Goal: Information Seeking & Learning: Learn about a topic

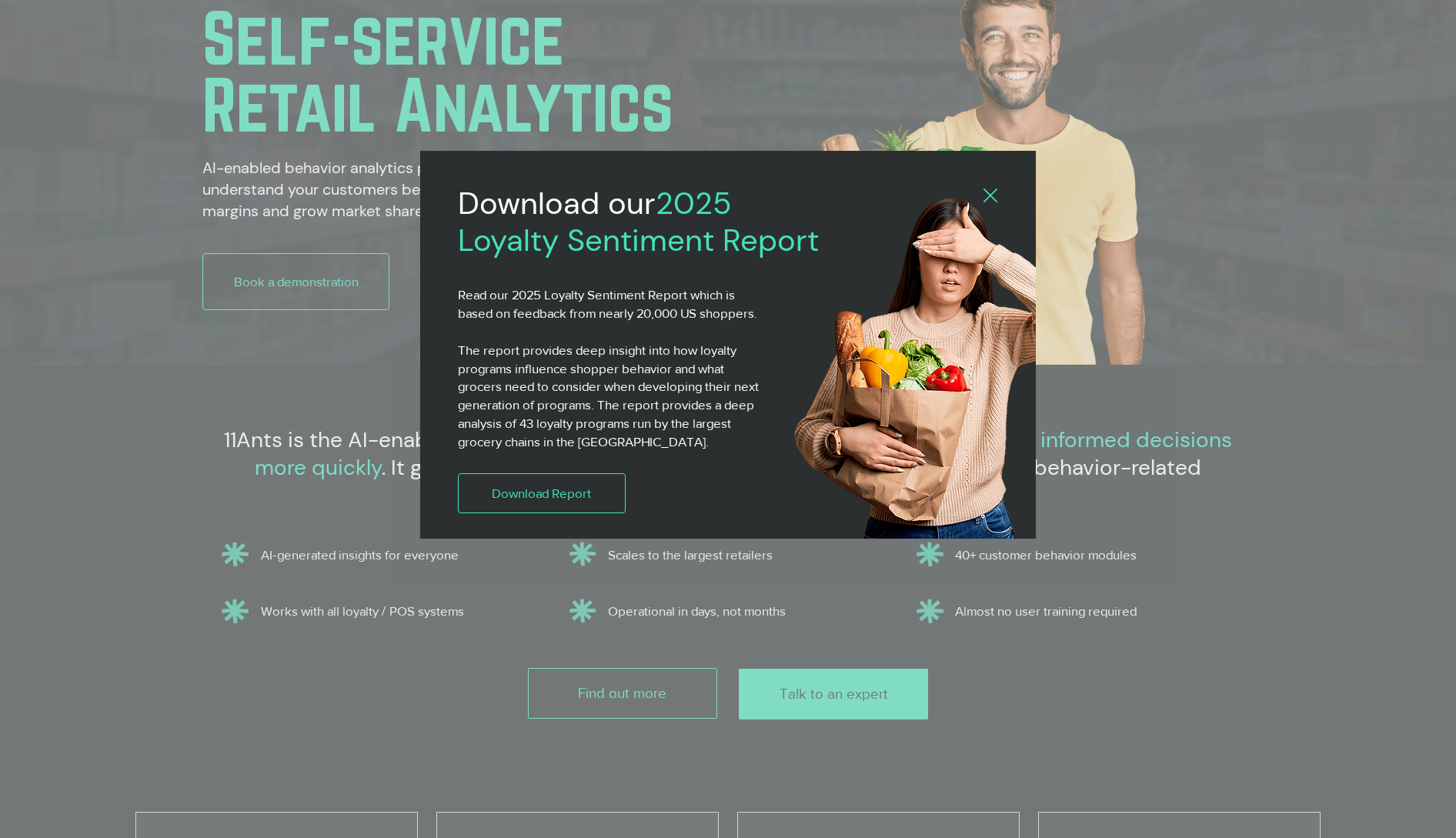
click at [990, 196] on icon "Back to site" at bounding box center [991, 195] width 14 height 14
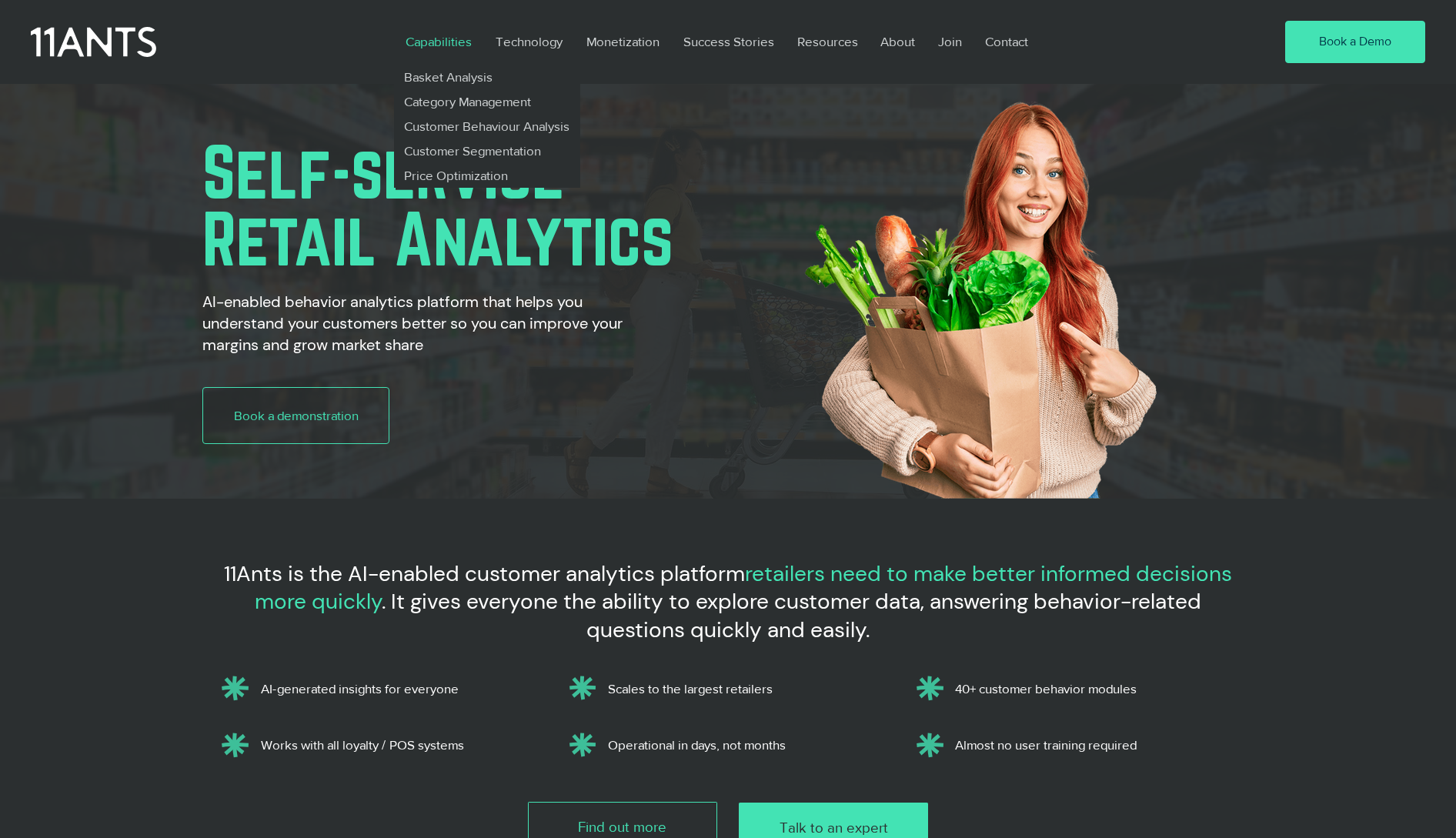
click at [440, 37] on p "Capabilities" at bounding box center [438, 41] width 81 height 35
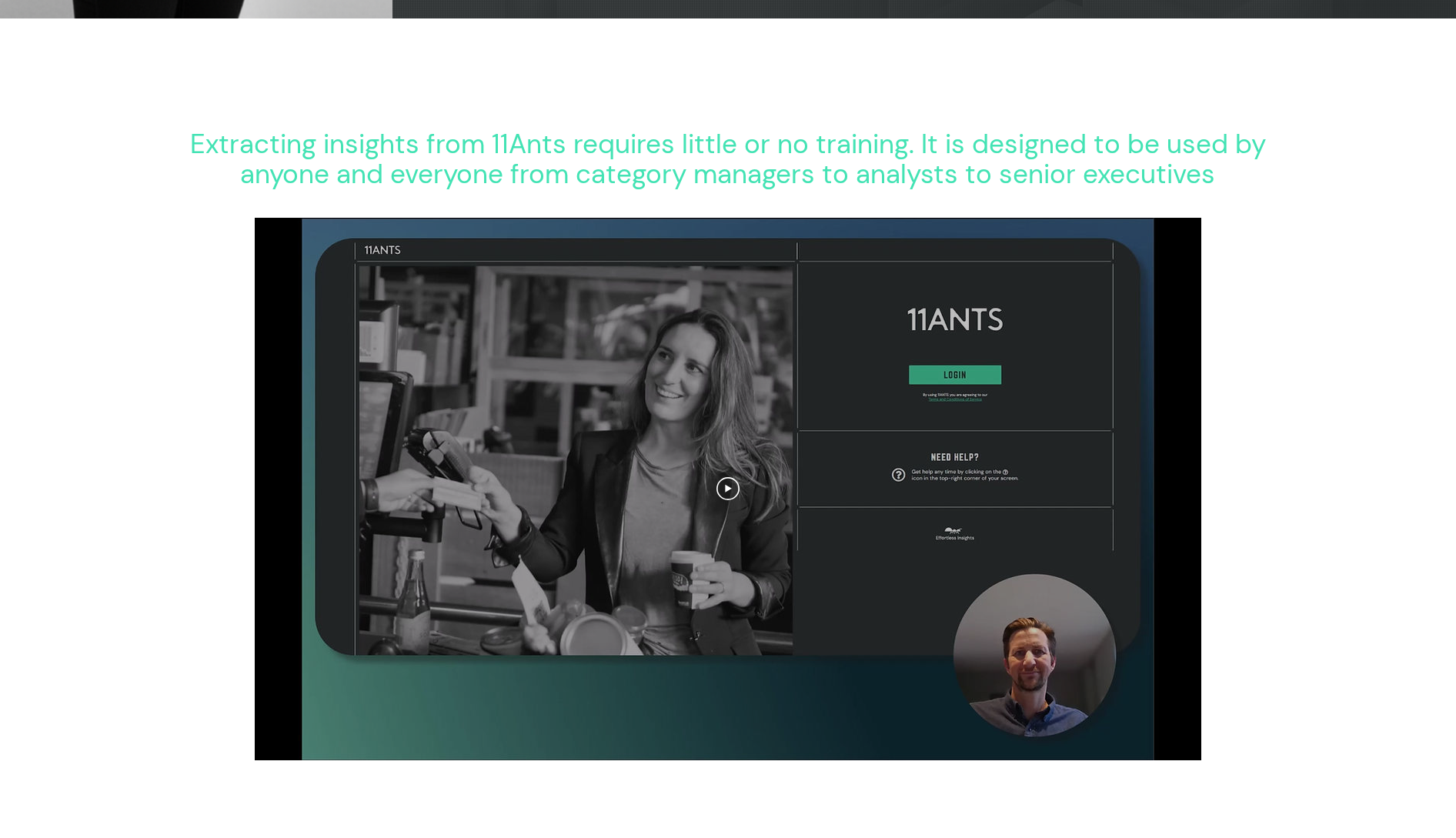
scroll to position [1973, 0]
click at [728, 471] on div at bounding box center [728, 488] width 946 height 543
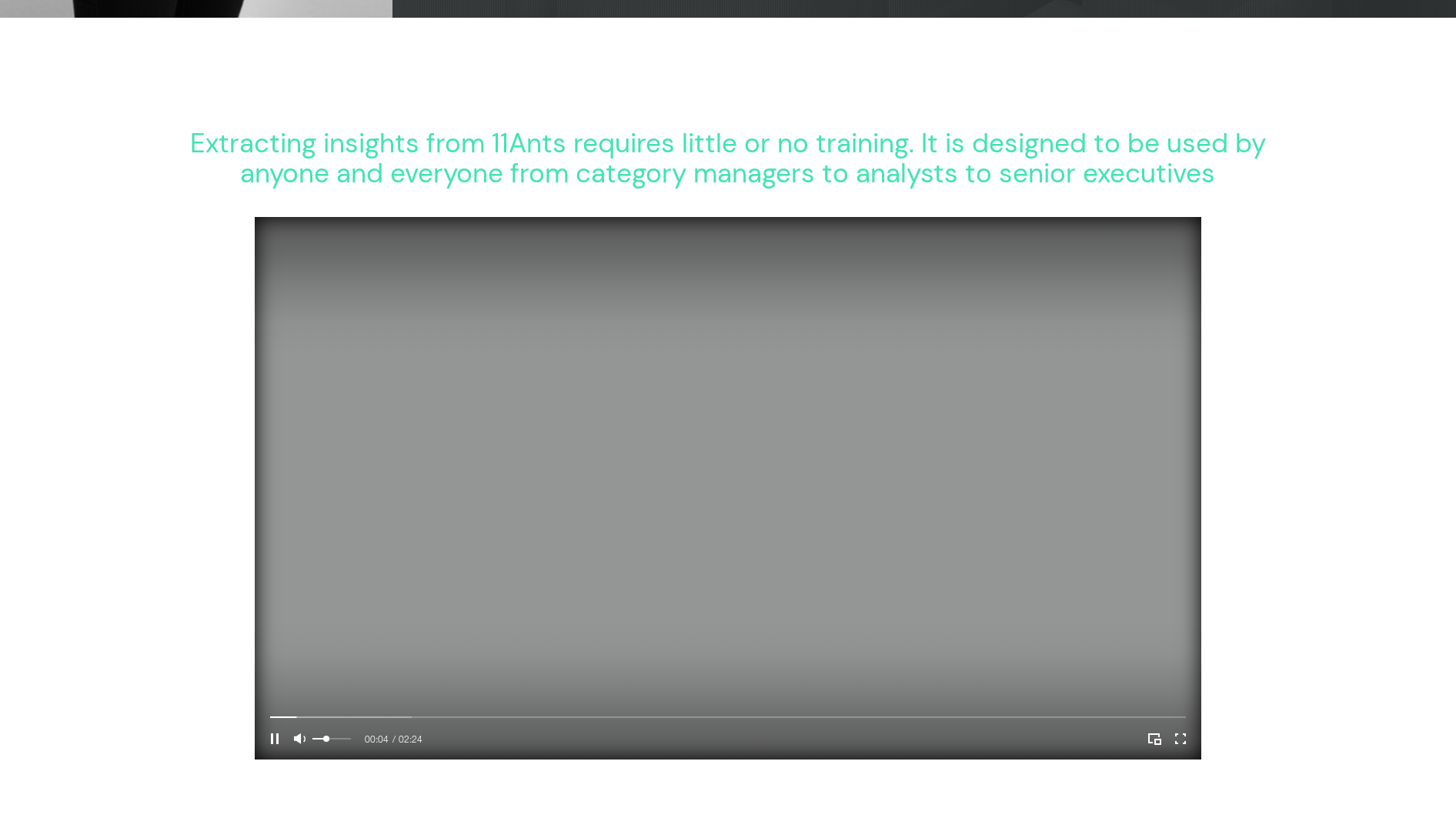
click at [326, 738] on div "Volume control" at bounding box center [331, 738] width 38 height 20
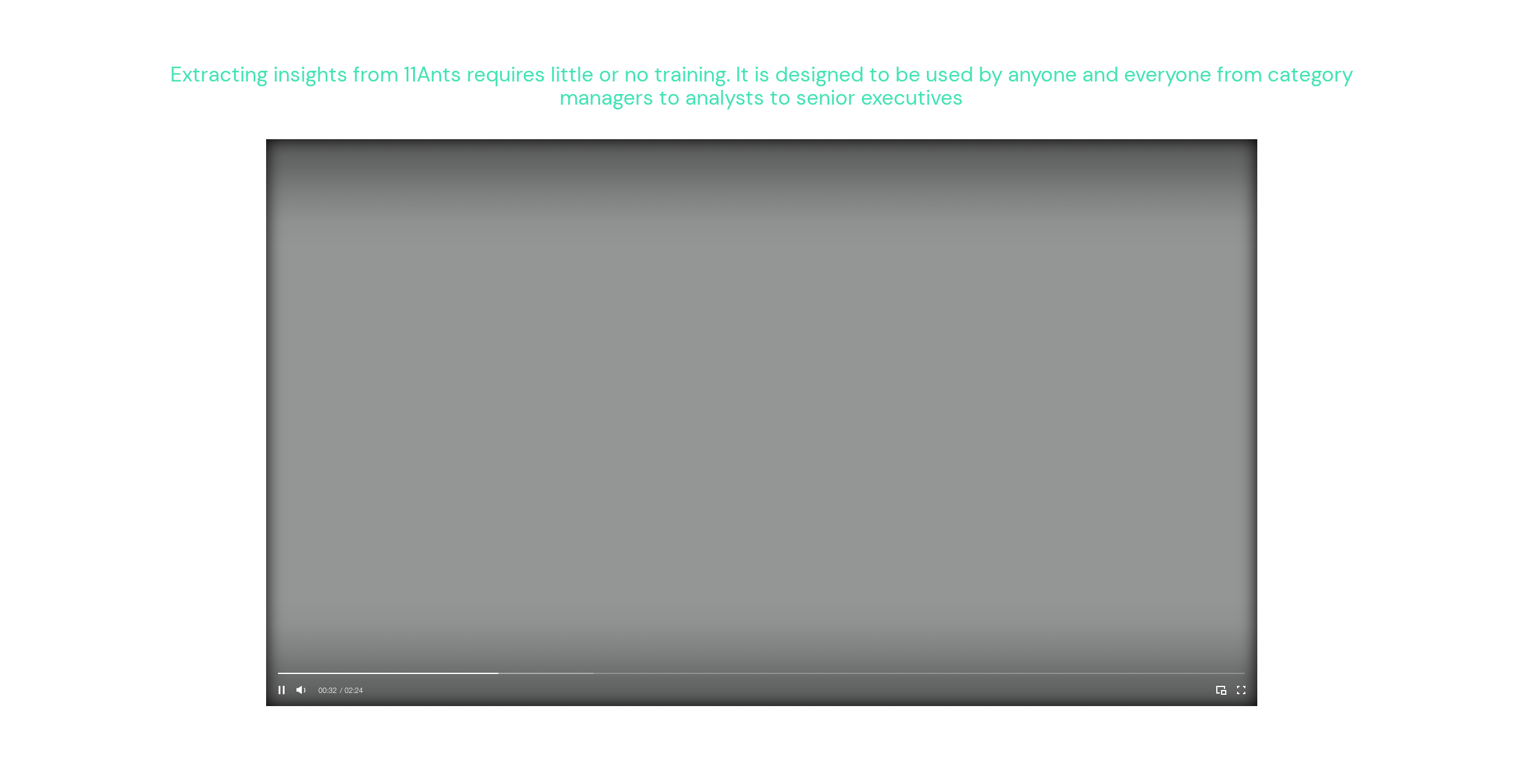
scroll to position [1736, 0]
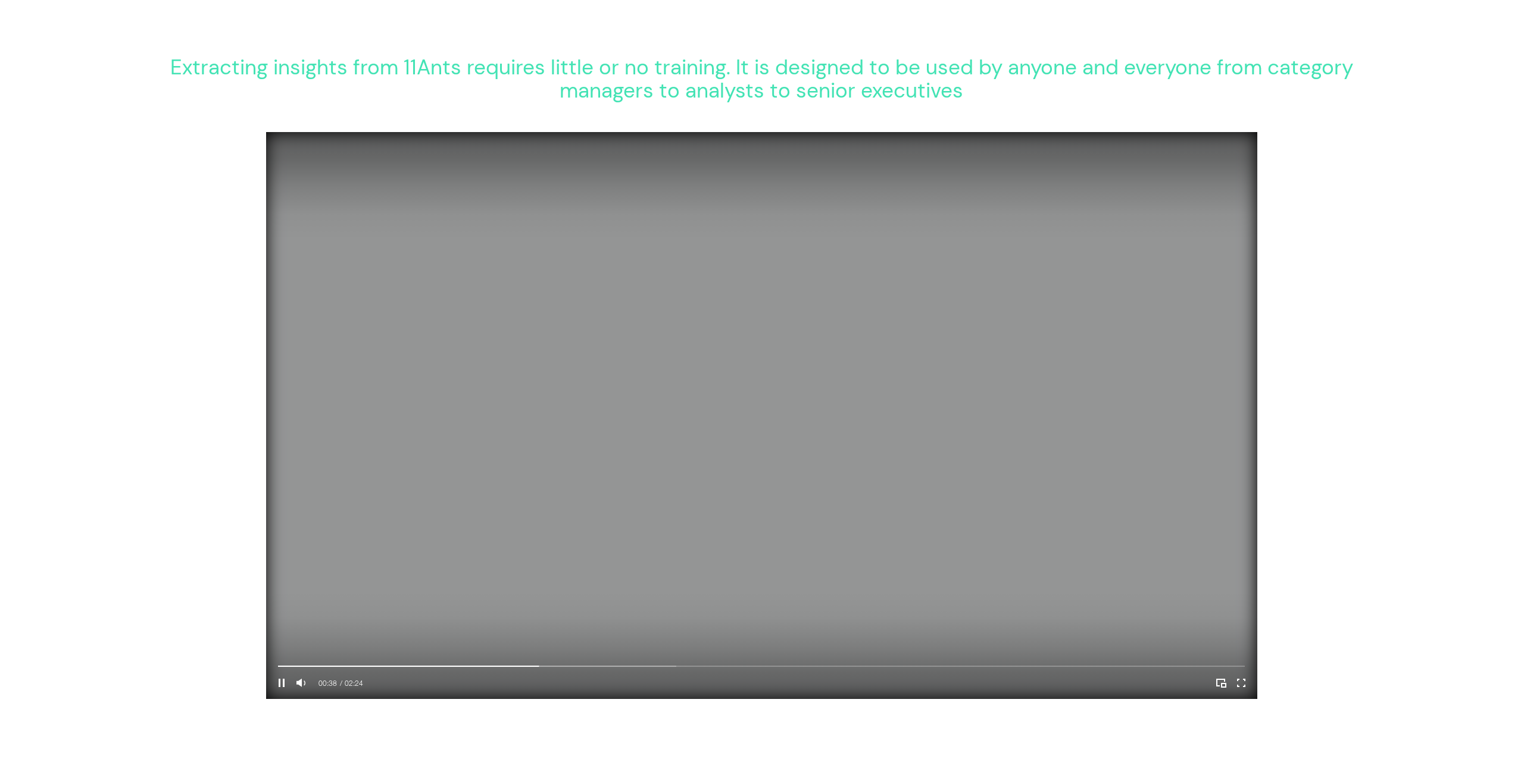
click at [702, 241] on video "Your Video Title Video Player" at bounding box center [761, 416] width 990 height 568
click at [687, 239] on video "Your Video Title Video Player" at bounding box center [761, 416] width 990 height 568
click at [1125, 647] on icon "Enter full screen" at bounding box center [1241, 683] width 18 height 18
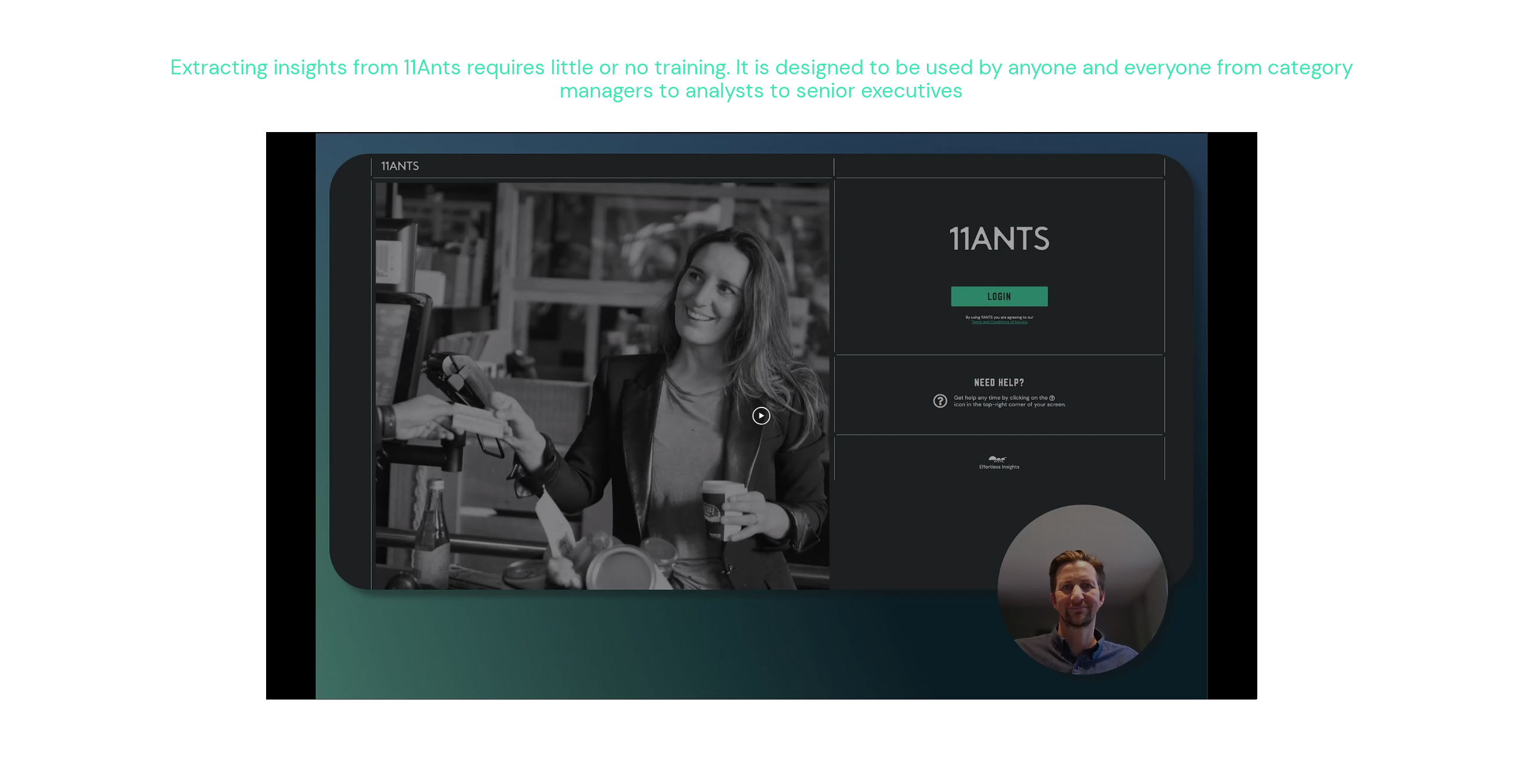
click at [604, 197] on div at bounding box center [761, 416] width 990 height 568
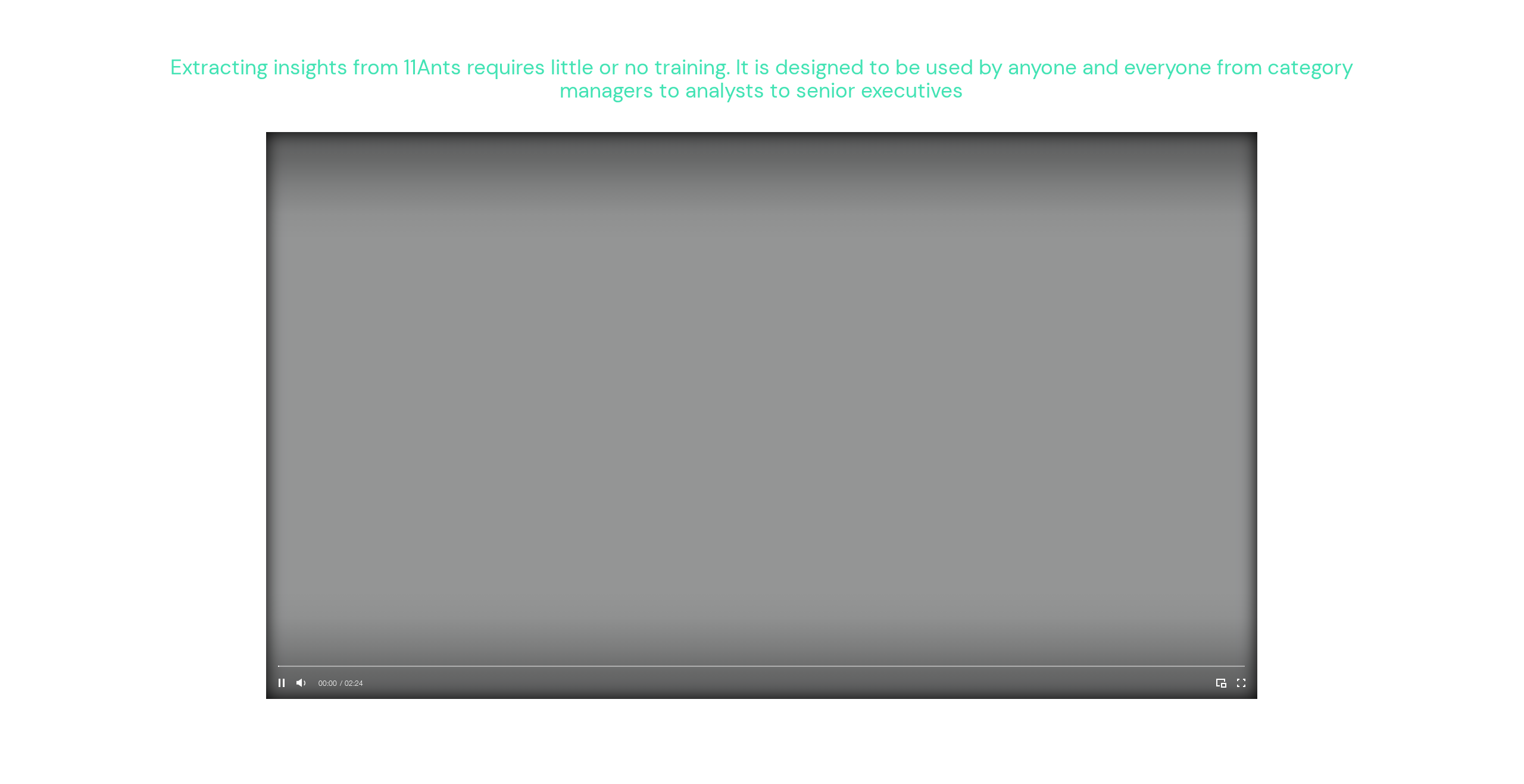
click at [604, 197] on video "Your Video Title Video Player" at bounding box center [761, 416] width 990 height 568
